Goal: Use online tool/utility: Utilize a website feature to perform a specific function

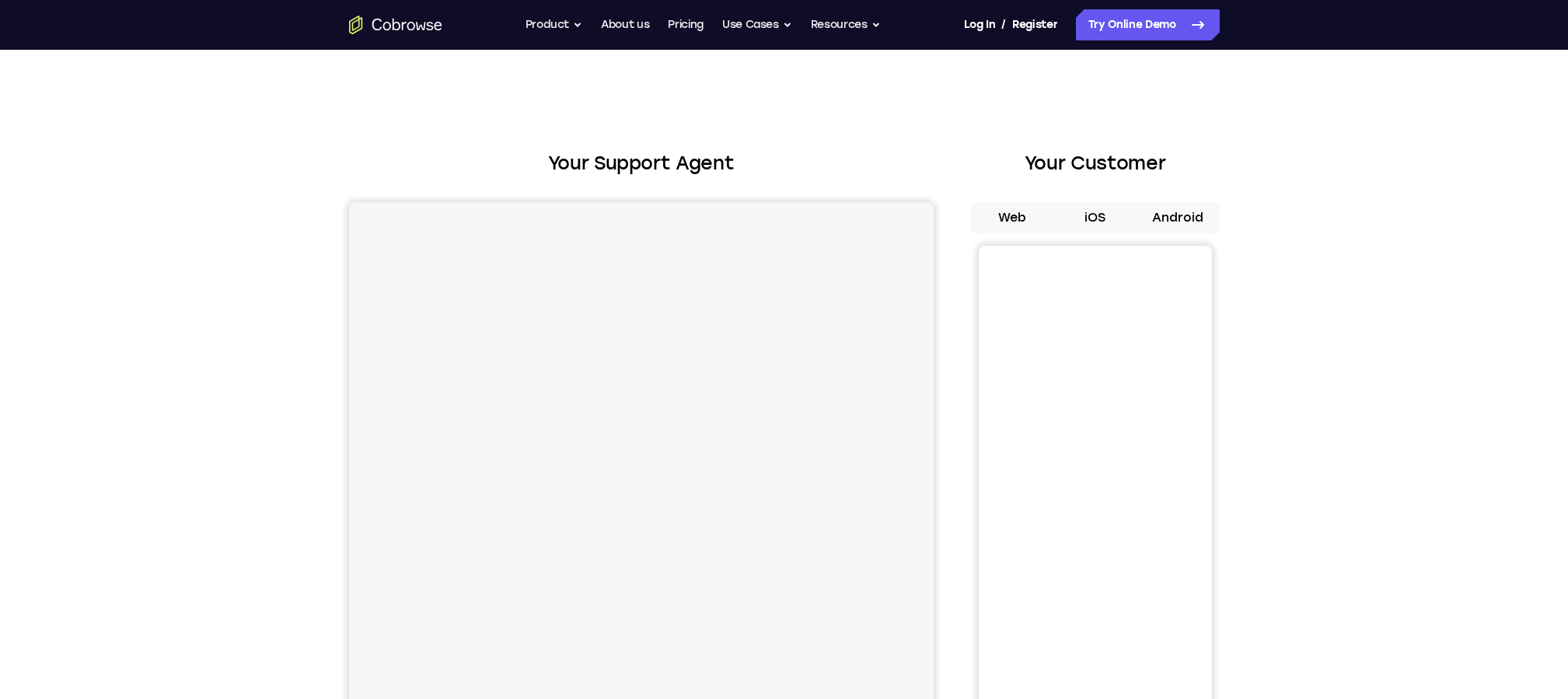
click at [1188, 227] on button "Android" at bounding box center [1177, 217] width 83 height 31
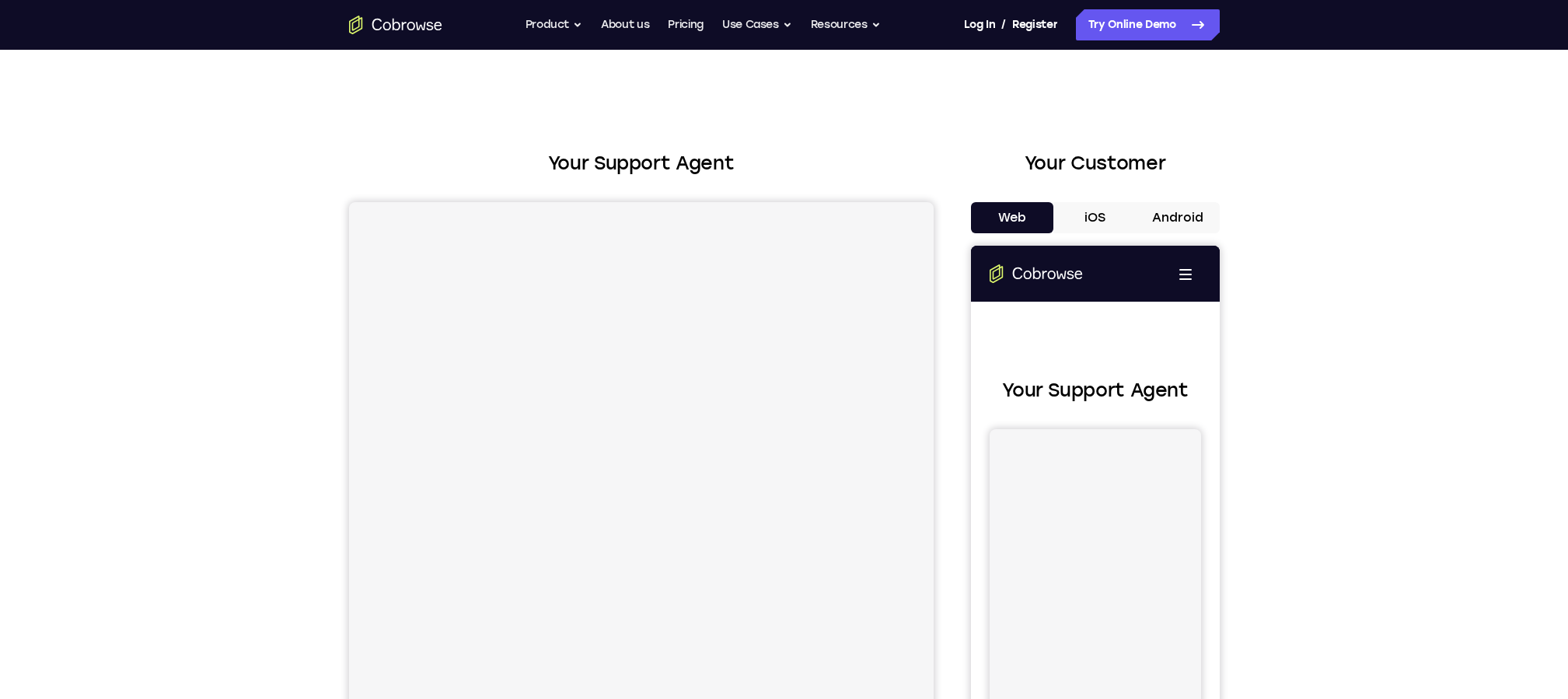
click at [1179, 218] on button "Android" at bounding box center [1177, 217] width 83 height 31
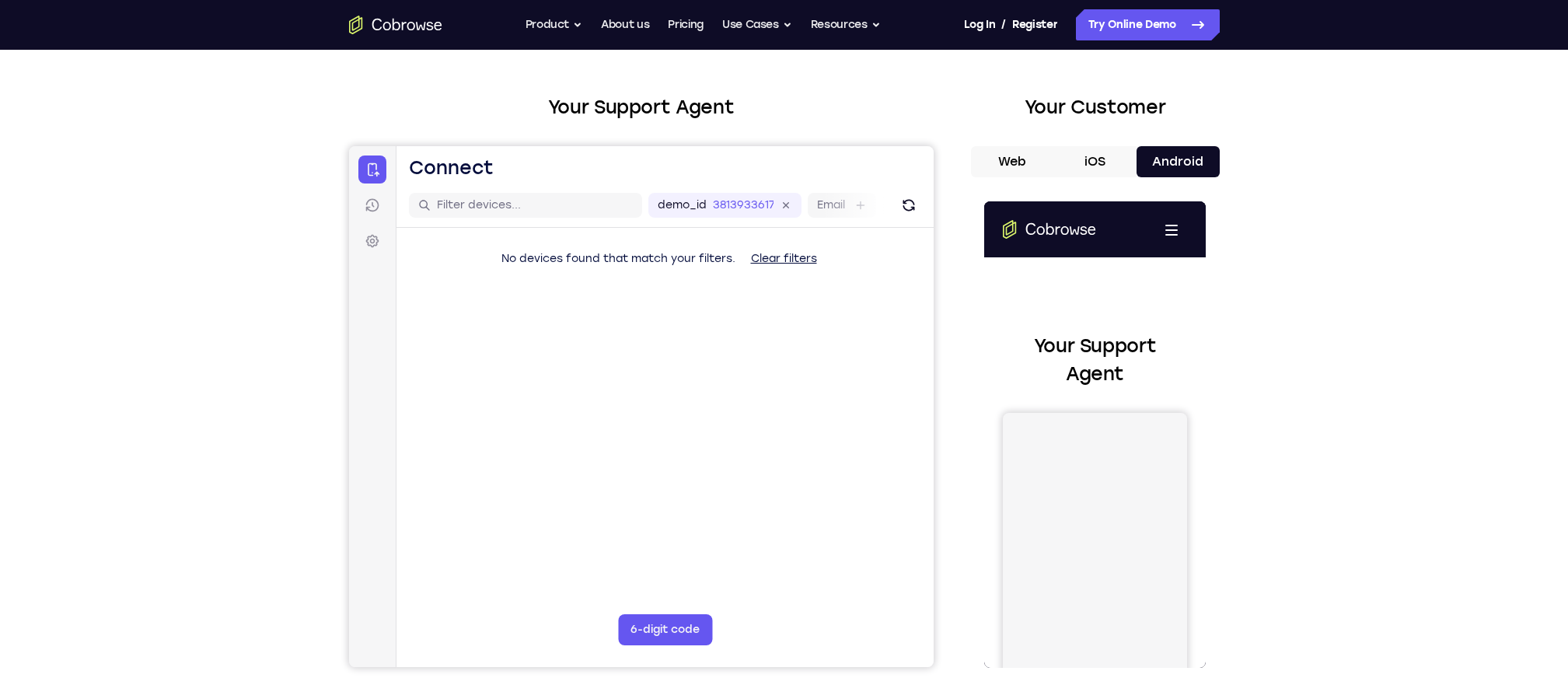
scroll to position [53, 0]
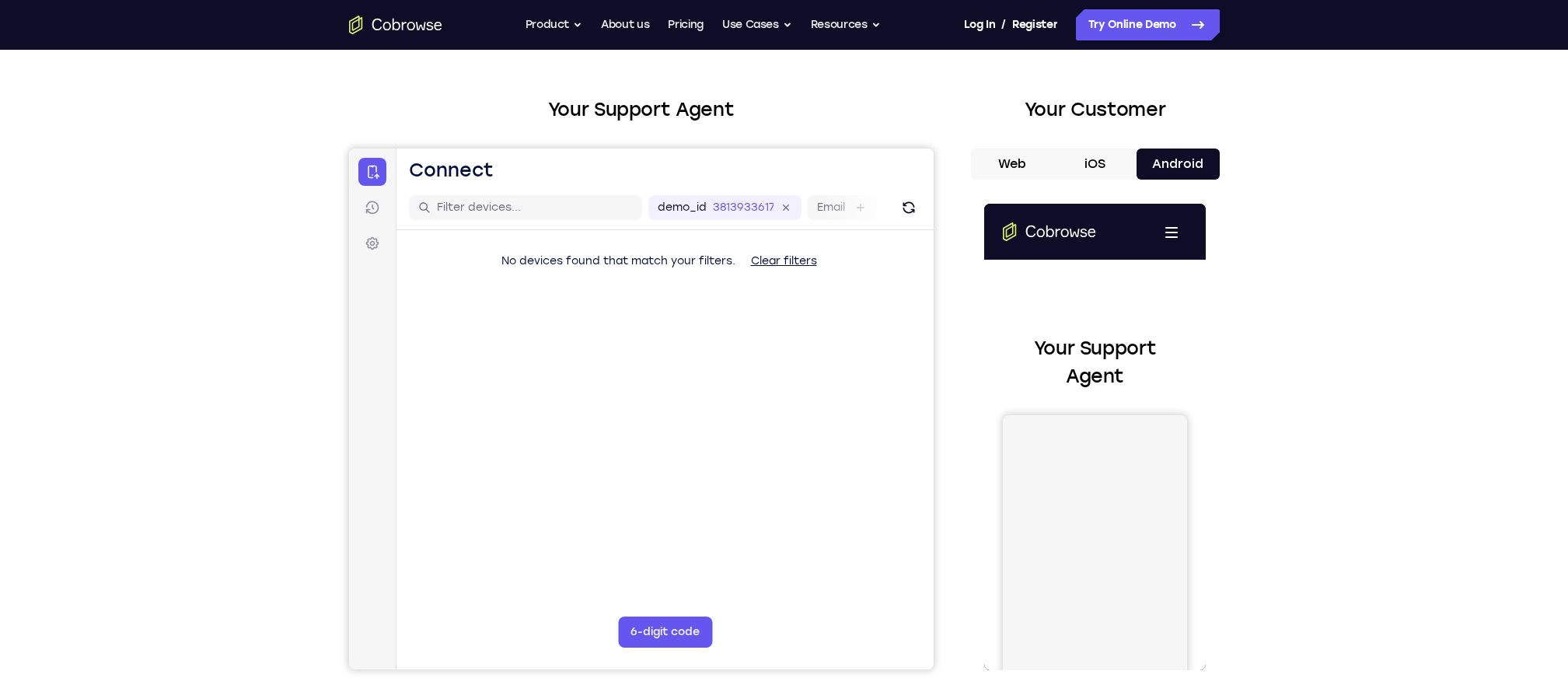
click at [1085, 173] on button "iOS" at bounding box center [1095, 164] width 83 height 31
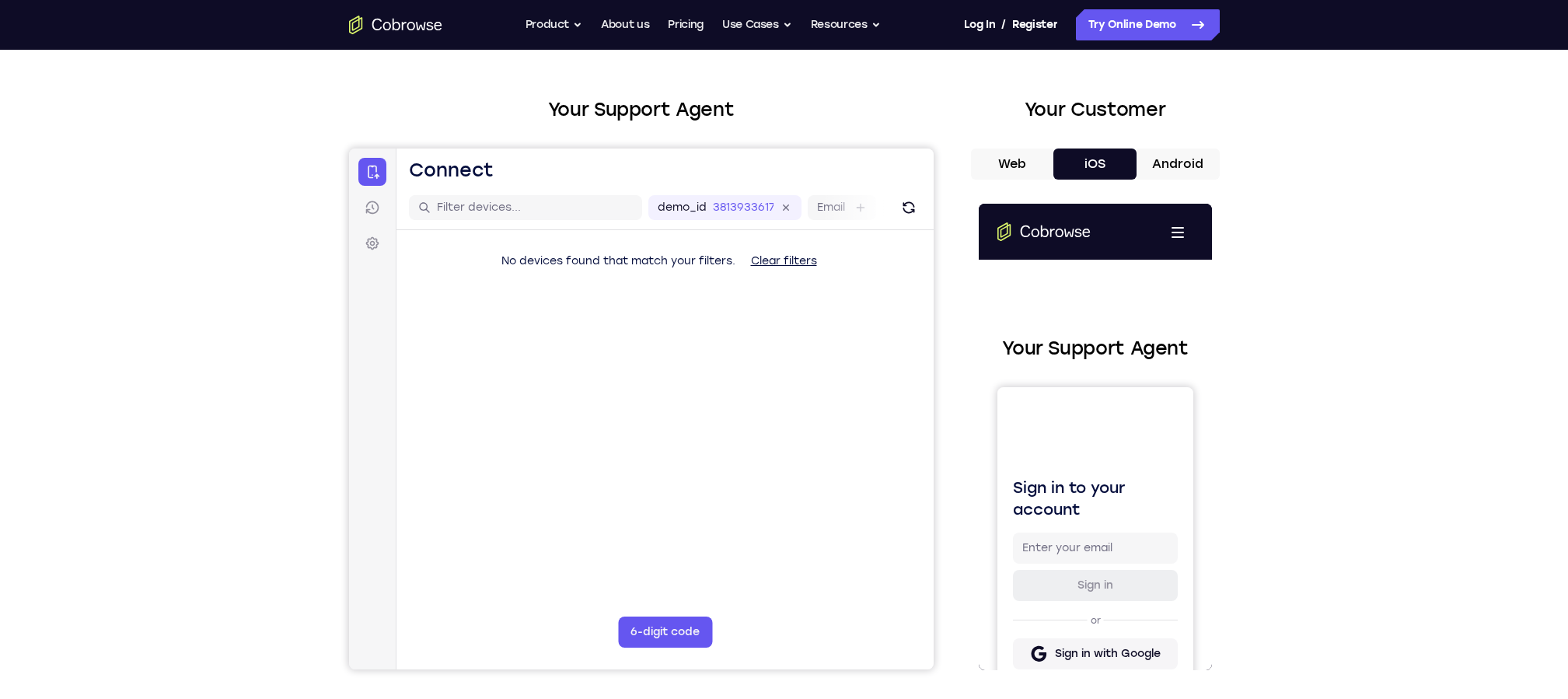
click at [1182, 177] on button "Android" at bounding box center [1177, 164] width 83 height 31
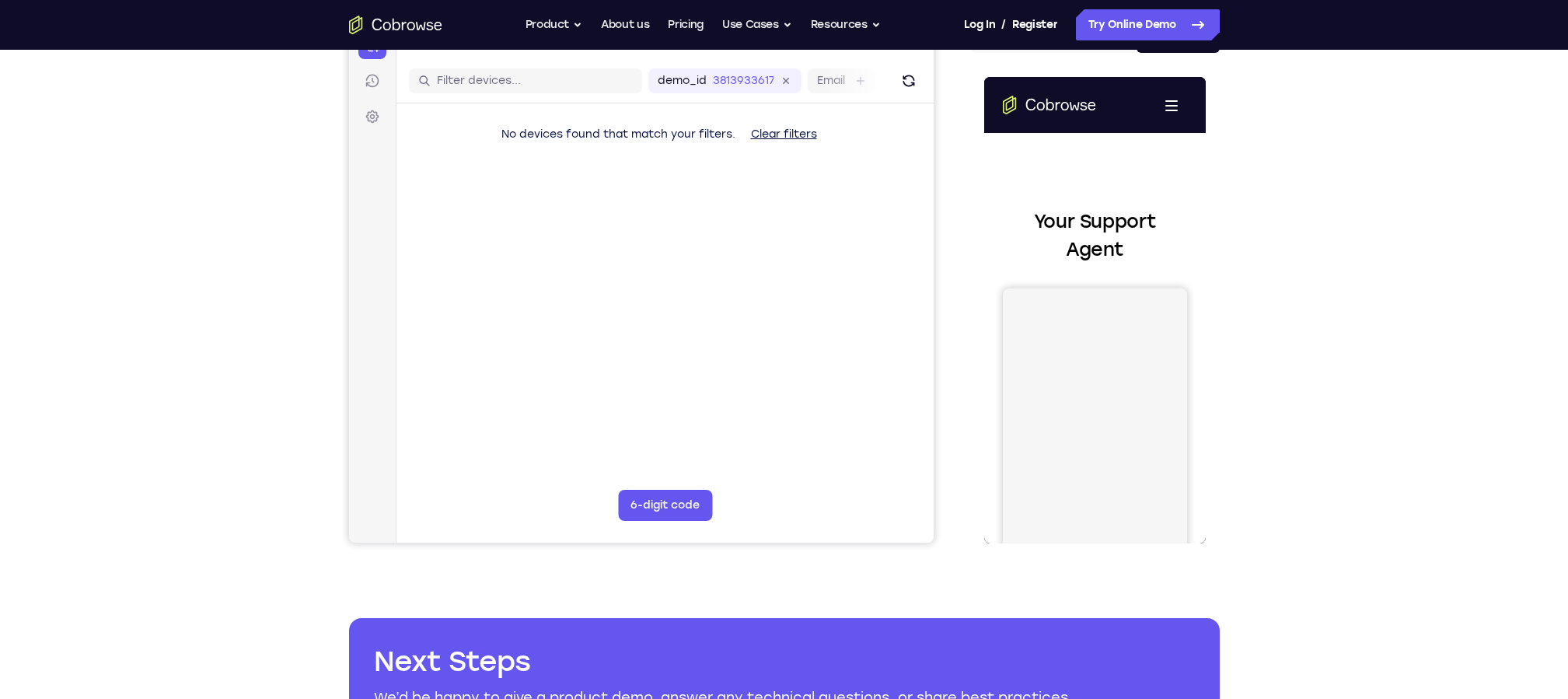
scroll to position [114, 0]
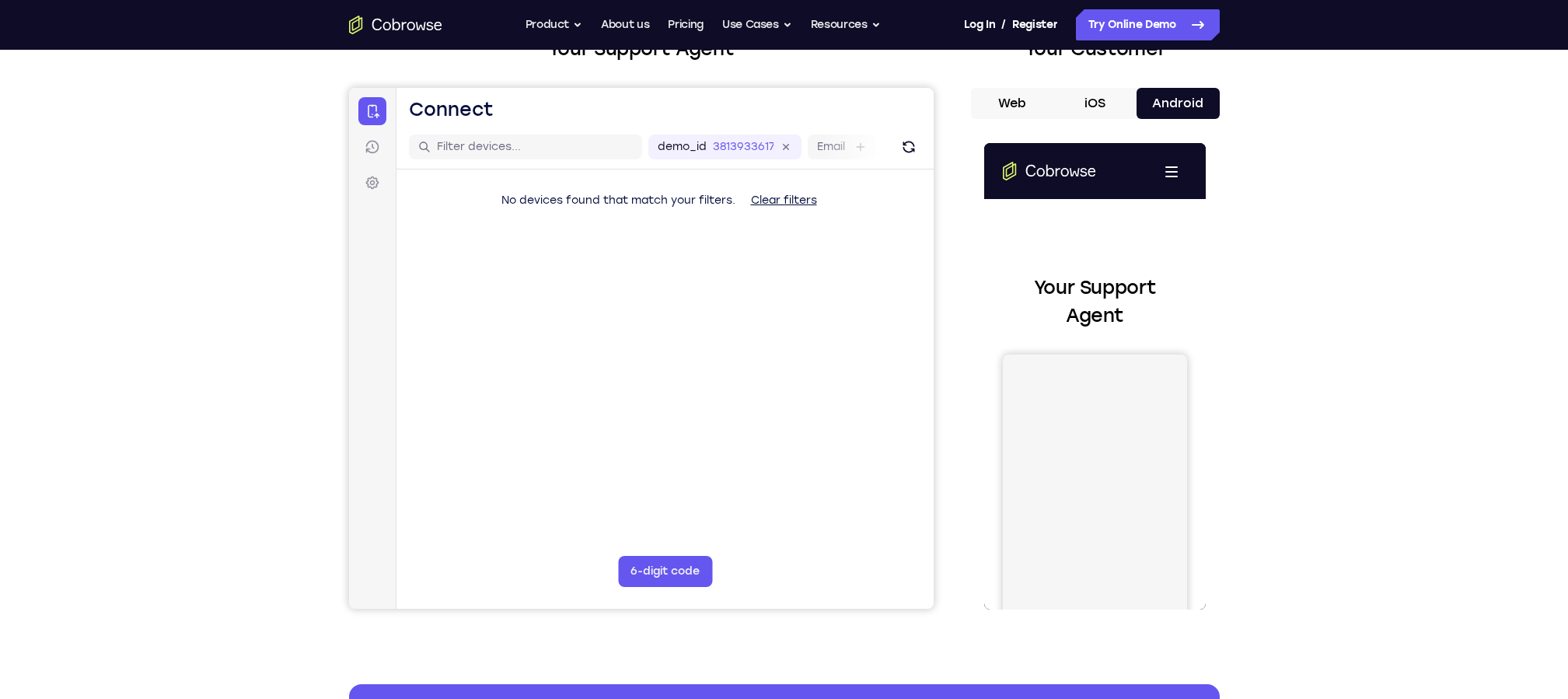
click at [1089, 95] on button "iOS" at bounding box center [1095, 103] width 83 height 31
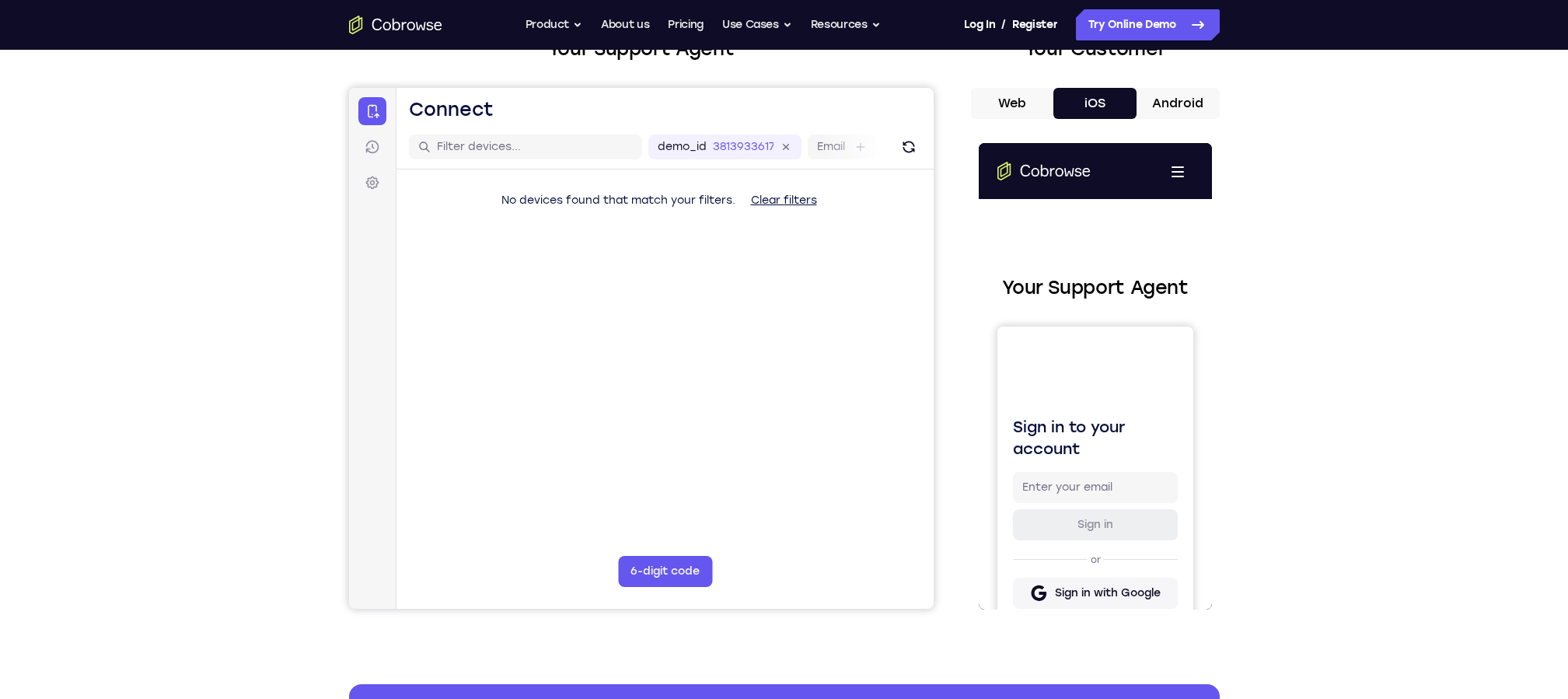
scroll to position [0, 0]
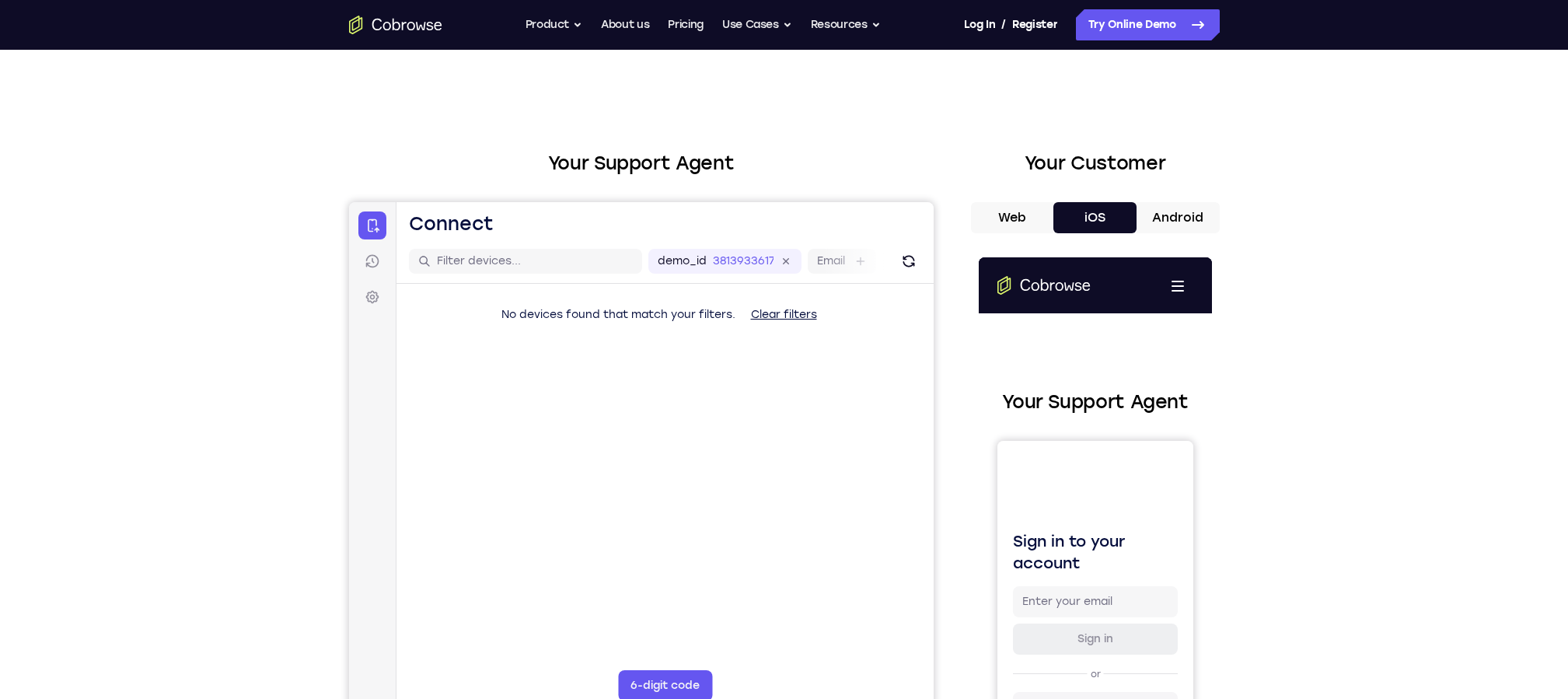
click at [769, 441] on main "demo_id 3813933617 3813933617 Email User ID Device ID Device name 6-digit code …" at bounding box center [665, 499] width 537 height 521
click at [907, 264] on icon "Refresh" at bounding box center [908, 261] width 15 height 15
click at [1168, 227] on button "Android" at bounding box center [1177, 217] width 83 height 31
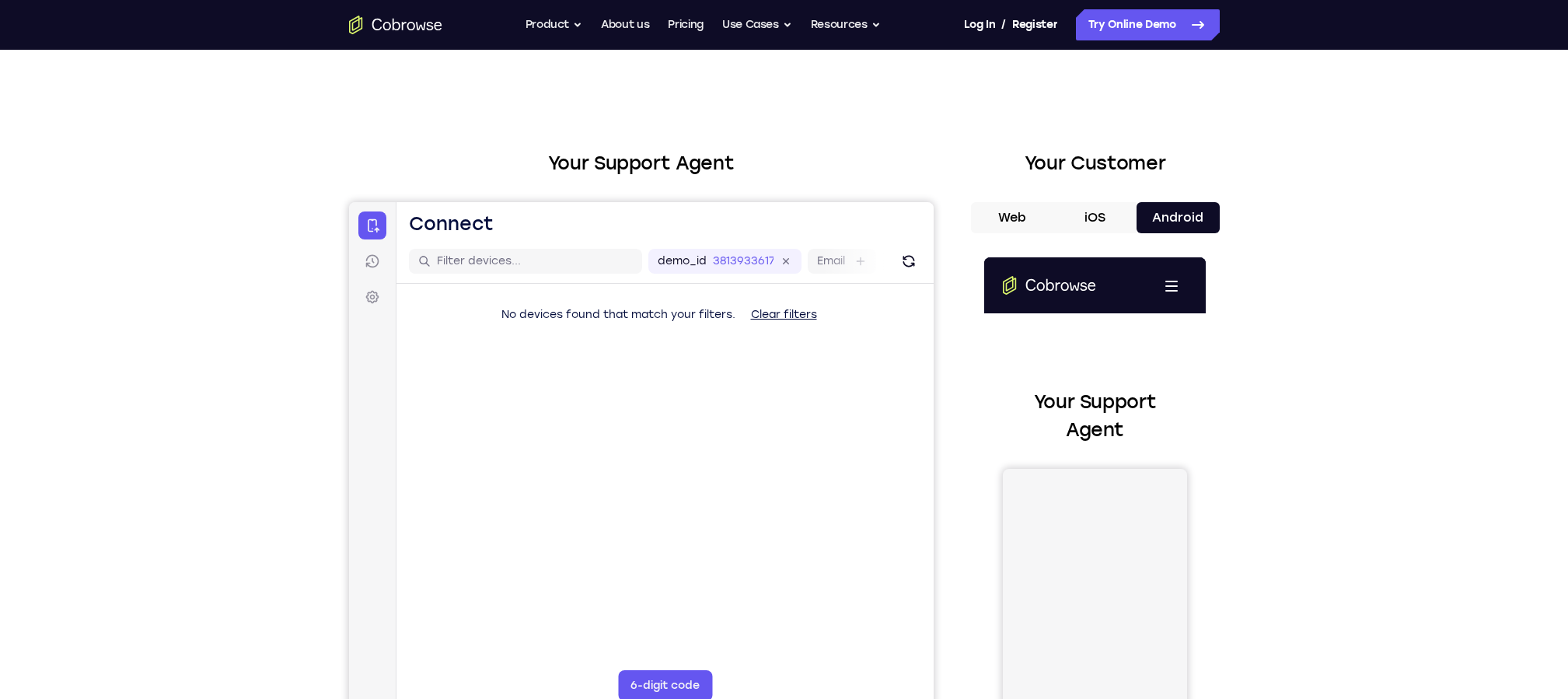
click at [1028, 219] on button "Web" at bounding box center [1013, 217] width 83 height 31
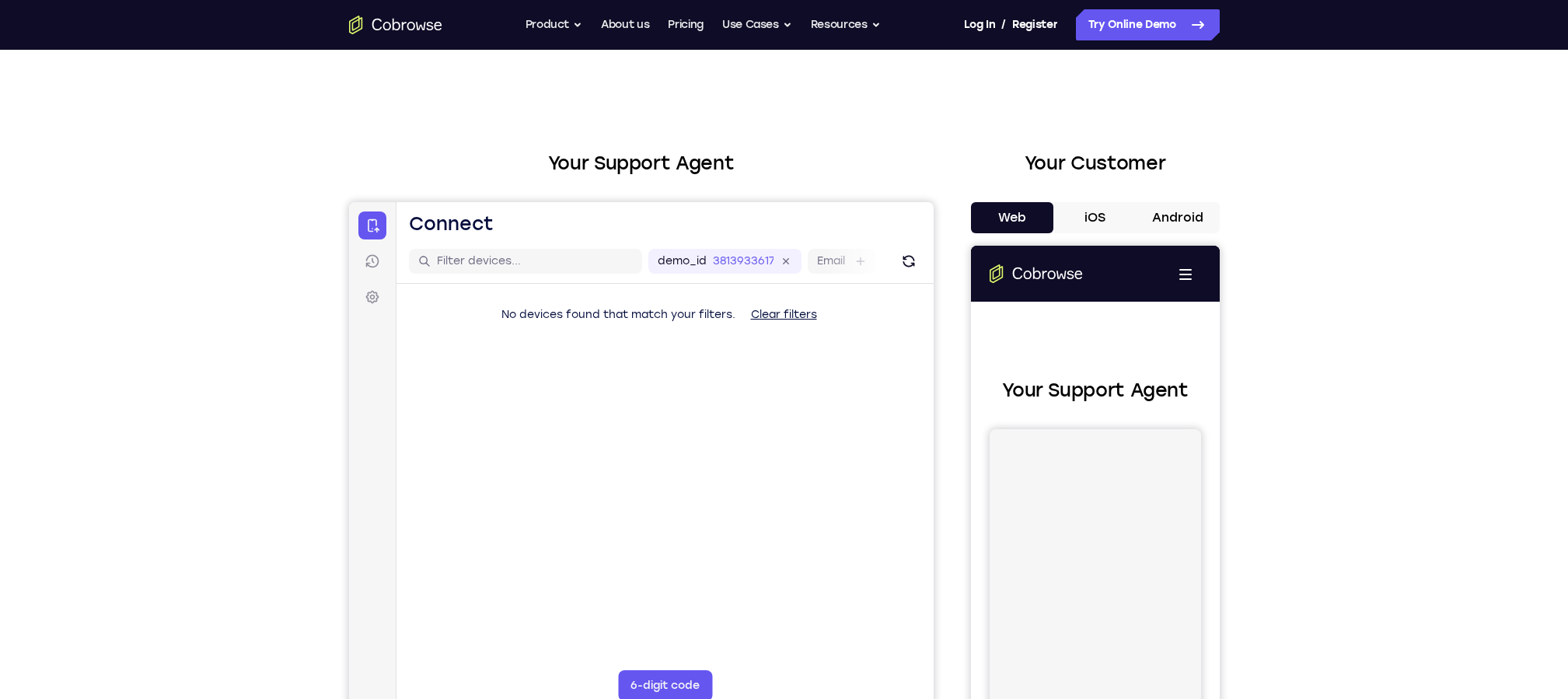
click at [1102, 204] on button "iOS" at bounding box center [1095, 217] width 83 height 31
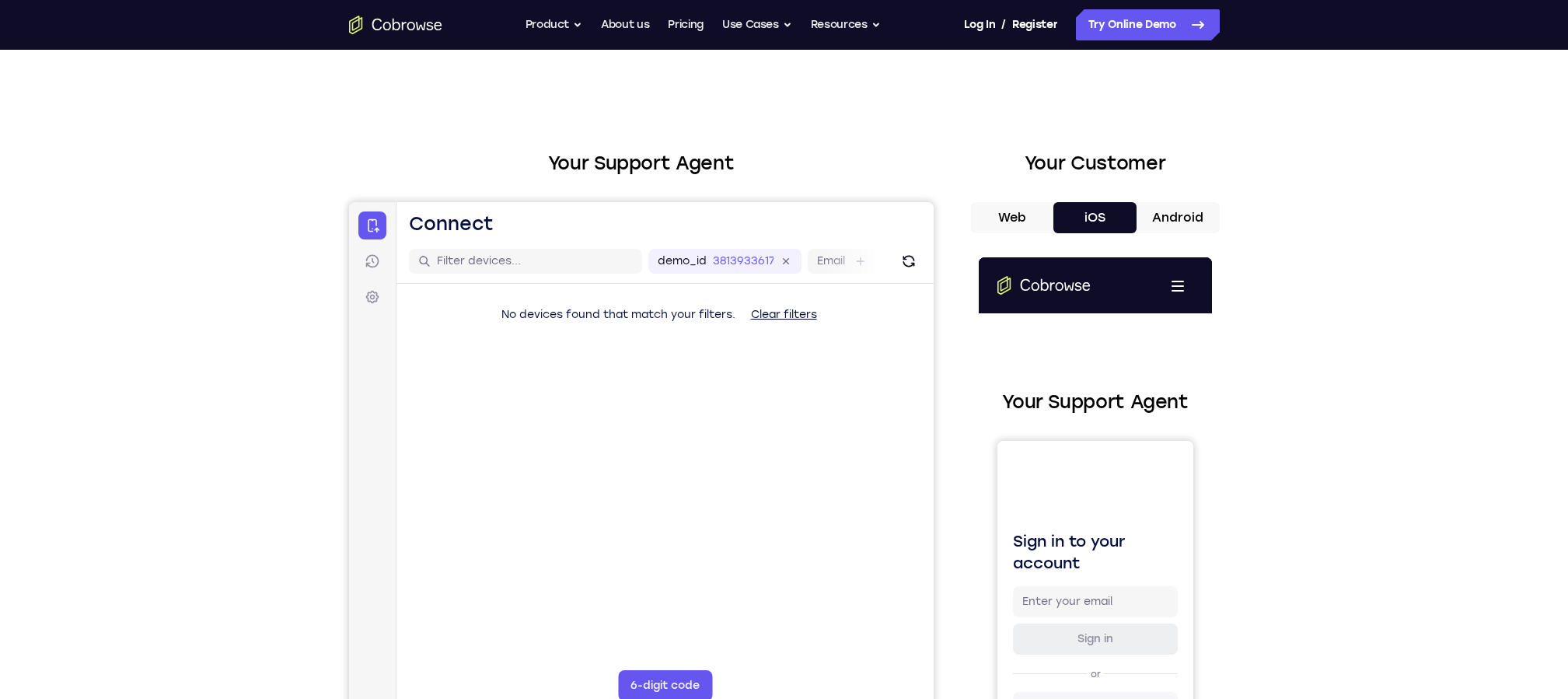
click at [1139, 206] on button "Android" at bounding box center [1177, 217] width 83 height 31
